Goal: Information Seeking & Learning: Find specific page/section

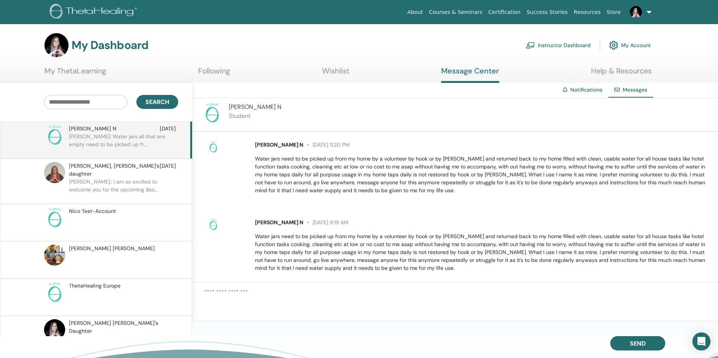
scroll to position [89, 0]
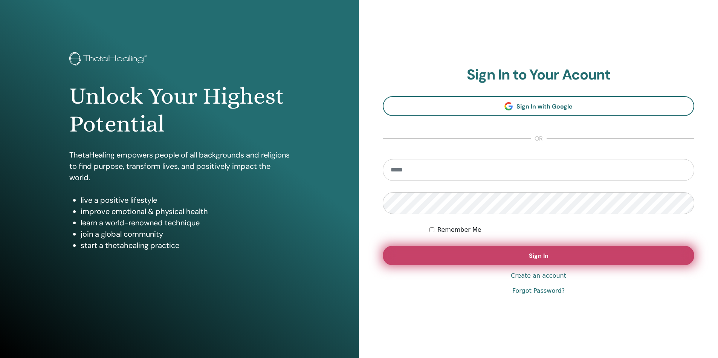
type input "**********"
click at [532, 251] on button "Sign In" at bounding box center [538, 256] width 311 height 20
